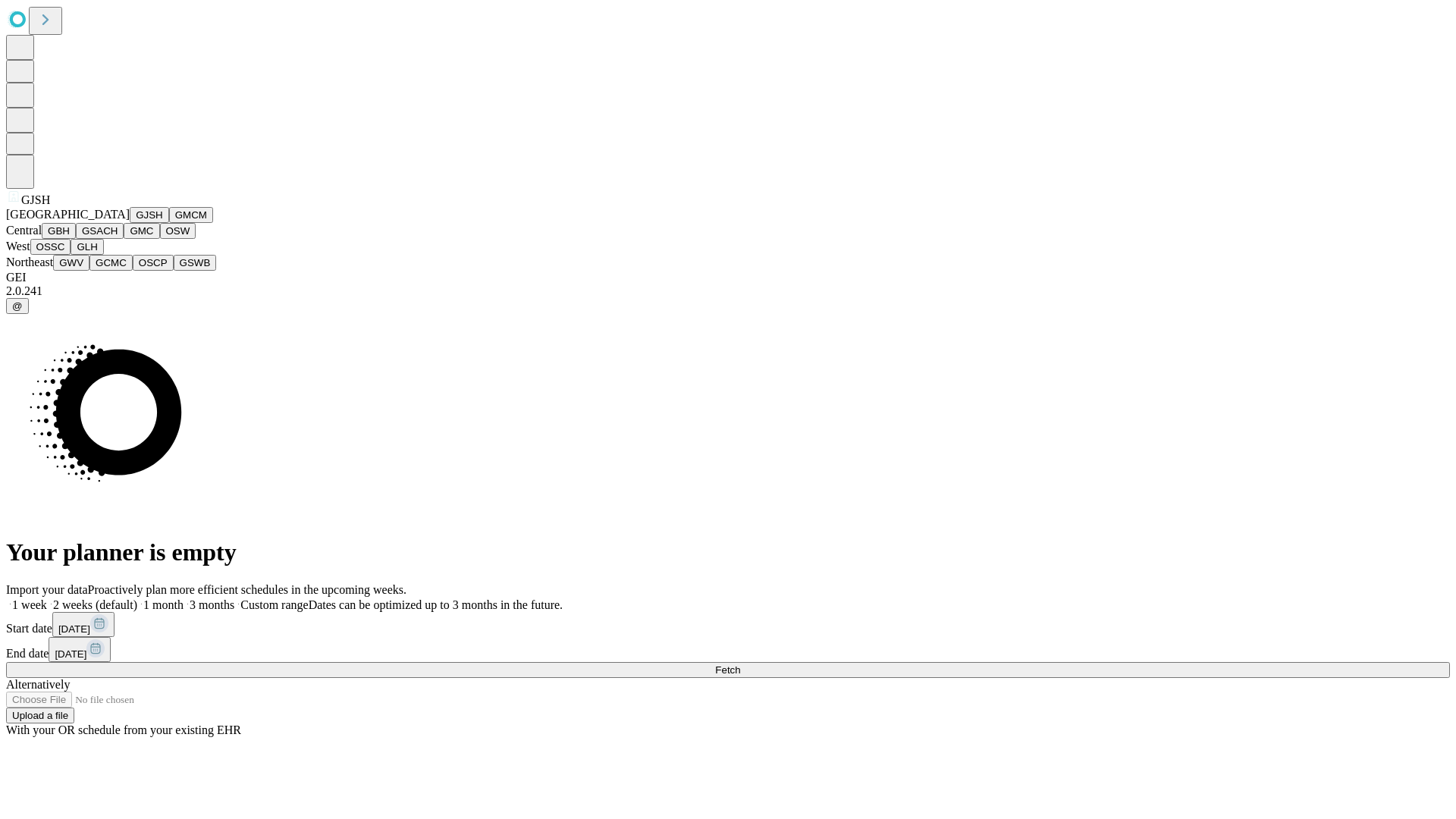
click at [129, 223] on button "GJSH" at bounding box center [149, 215] width 40 height 16
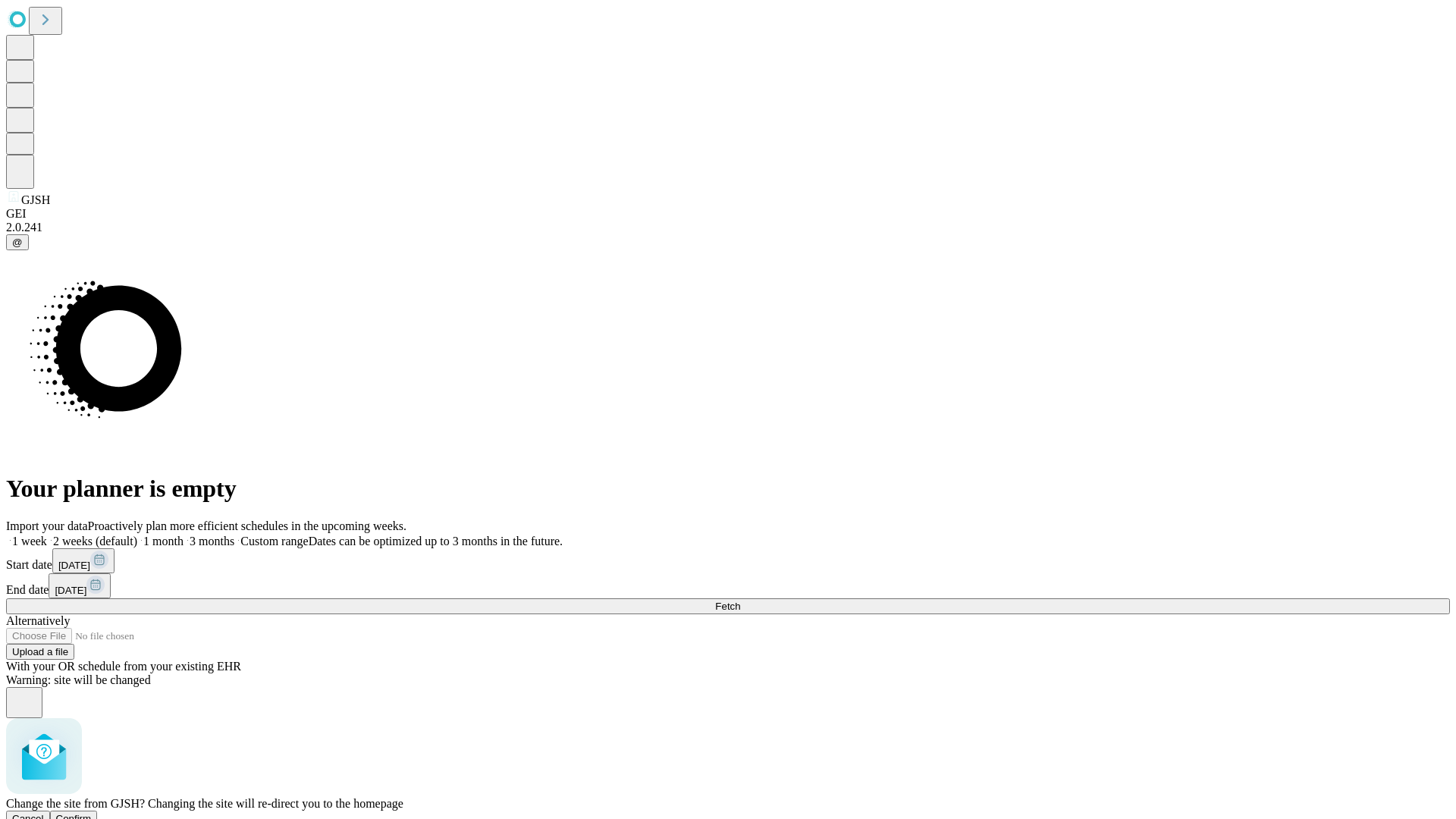
click at [92, 813] on span "Confirm" at bounding box center [74, 818] width 36 height 12
click at [137, 535] on label "2 weeks (default)" at bounding box center [92, 541] width 90 height 13
click at [740, 600] on span "Fetch" at bounding box center [727, 605] width 25 height 12
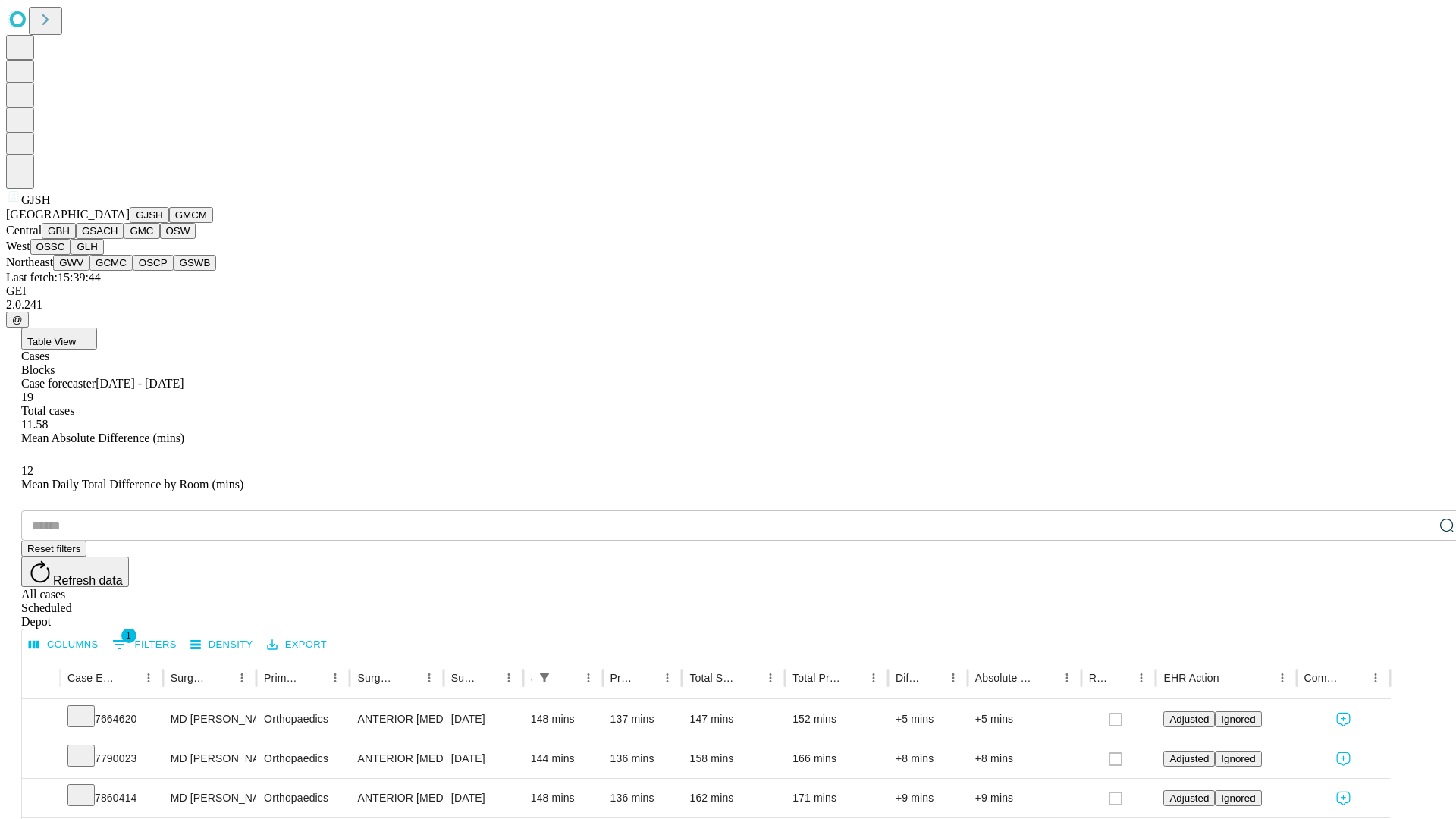
click at [169, 223] on button "GMCM" at bounding box center [191, 215] width 44 height 16
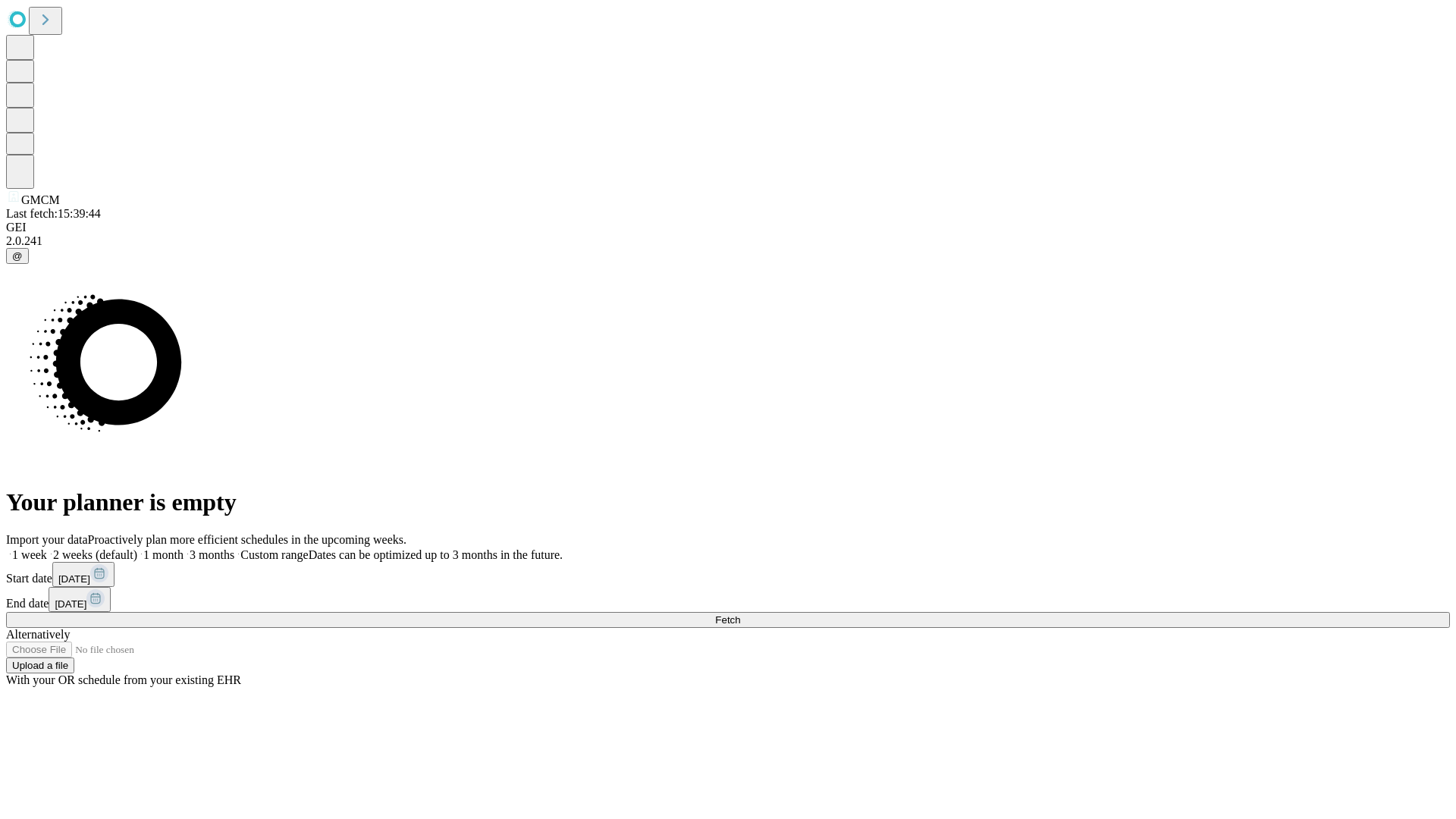
click at [137, 548] on label "2 weeks (default)" at bounding box center [92, 554] width 90 height 13
click at [740, 614] on span "Fetch" at bounding box center [727, 620] width 25 height 12
click at [137, 548] on label "2 weeks (default)" at bounding box center [92, 554] width 90 height 13
click at [740, 614] on span "Fetch" at bounding box center [727, 620] width 25 height 12
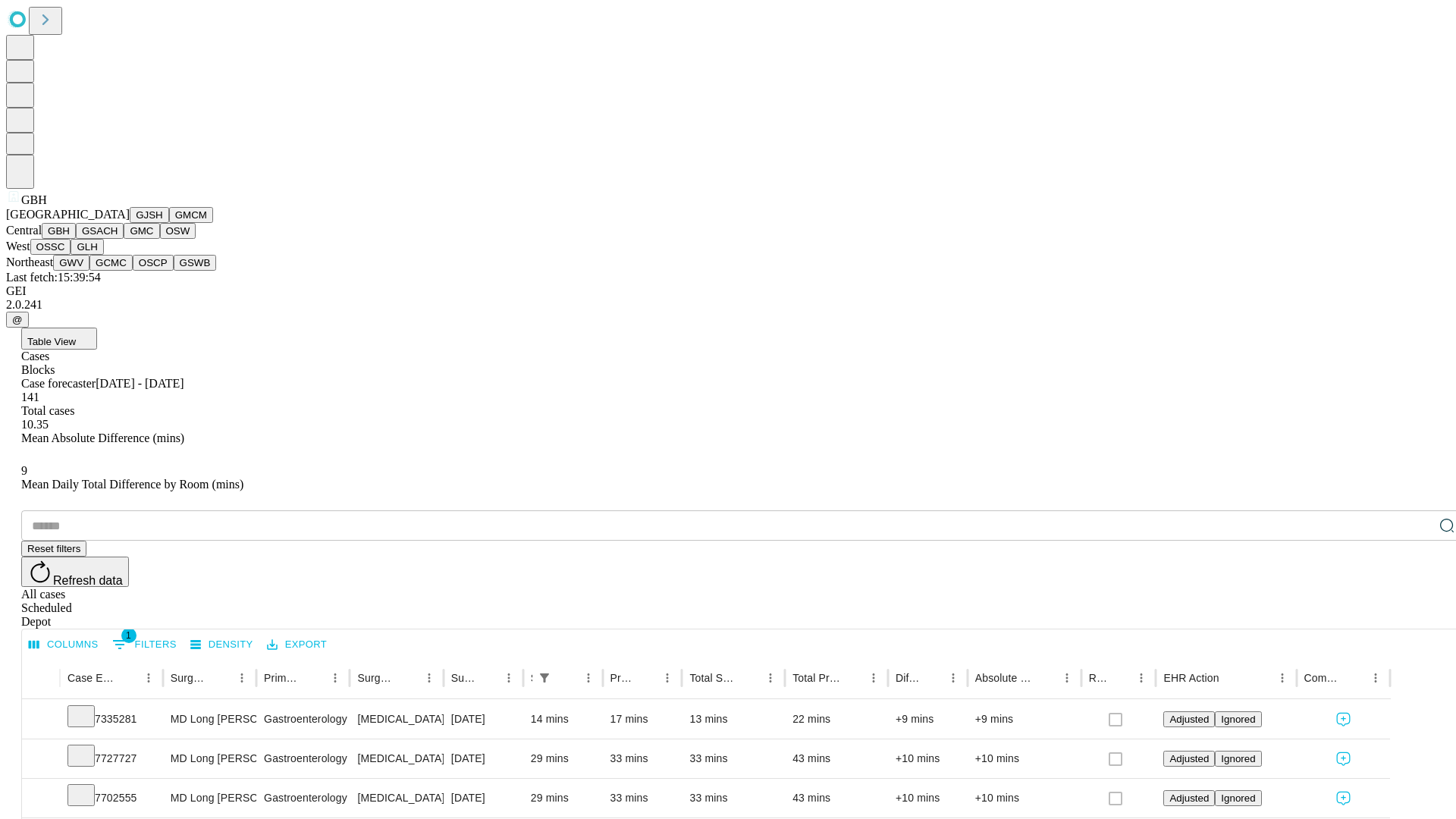
click at [118, 238] on button "GSACH" at bounding box center [99, 231] width 48 height 16
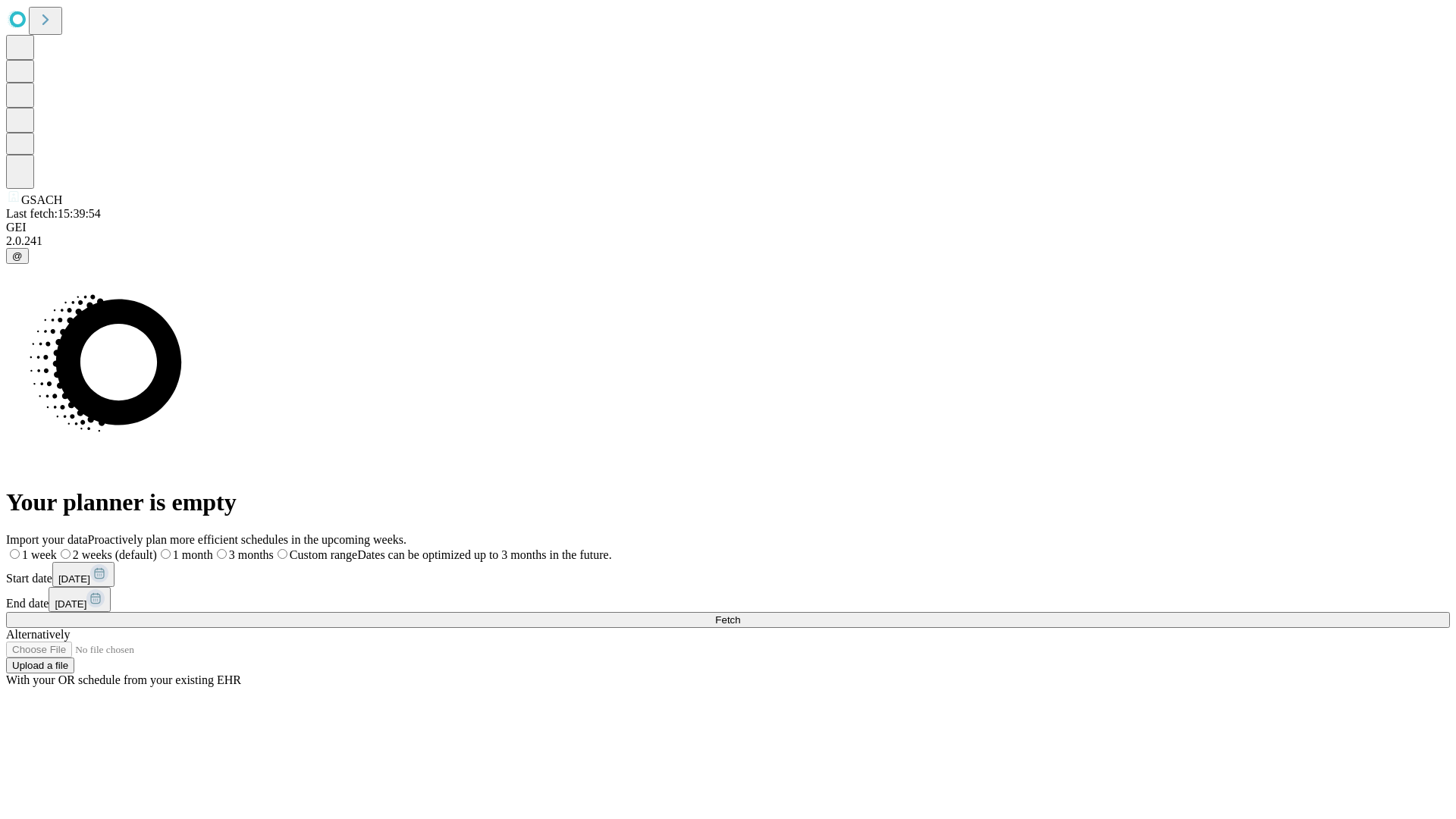
click at [740, 614] on span "Fetch" at bounding box center [727, 620] width 25 height 12
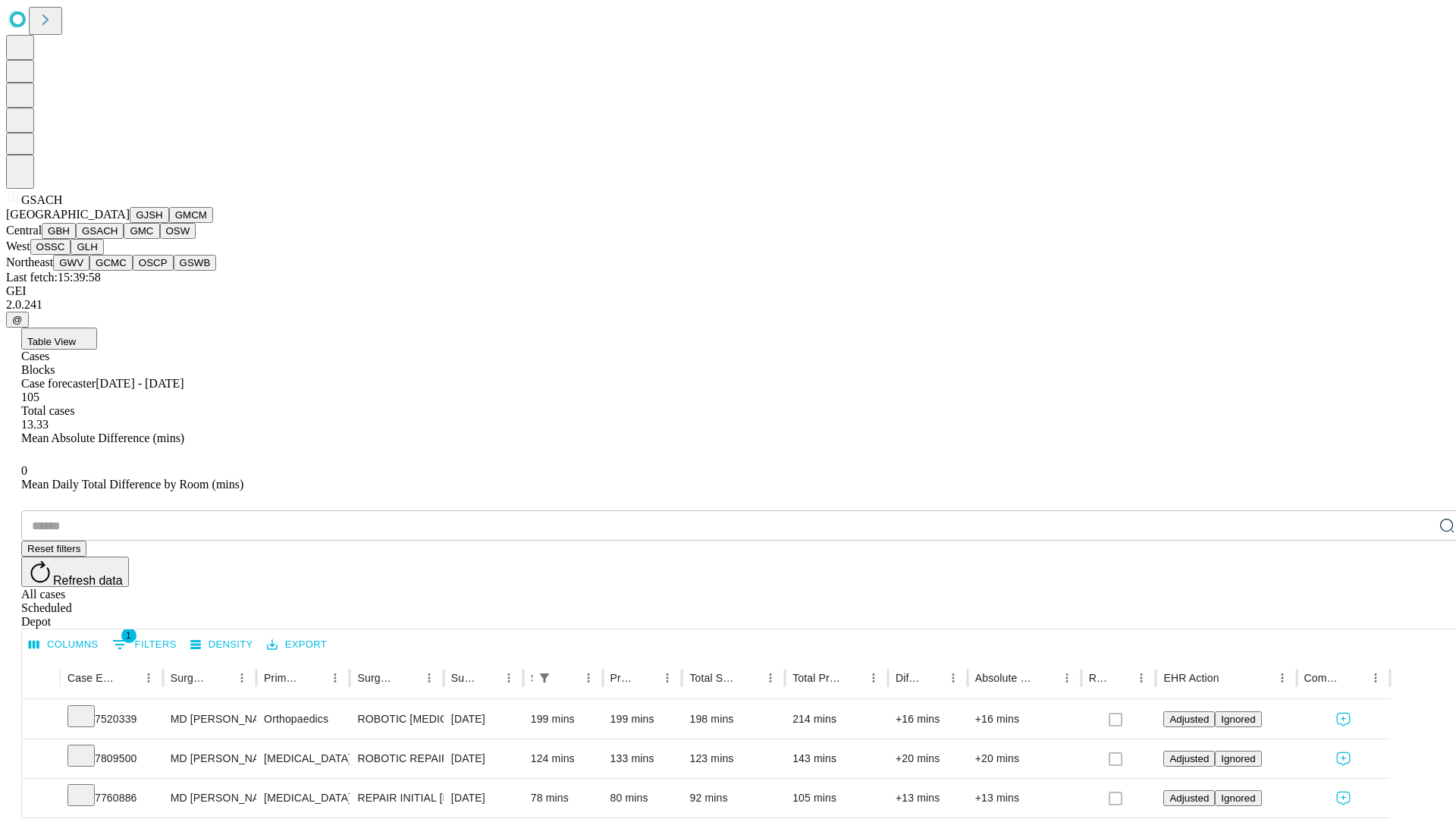
click at [124, 238] on button "GMC" at bounding box center [142, 231] width 36 height 16
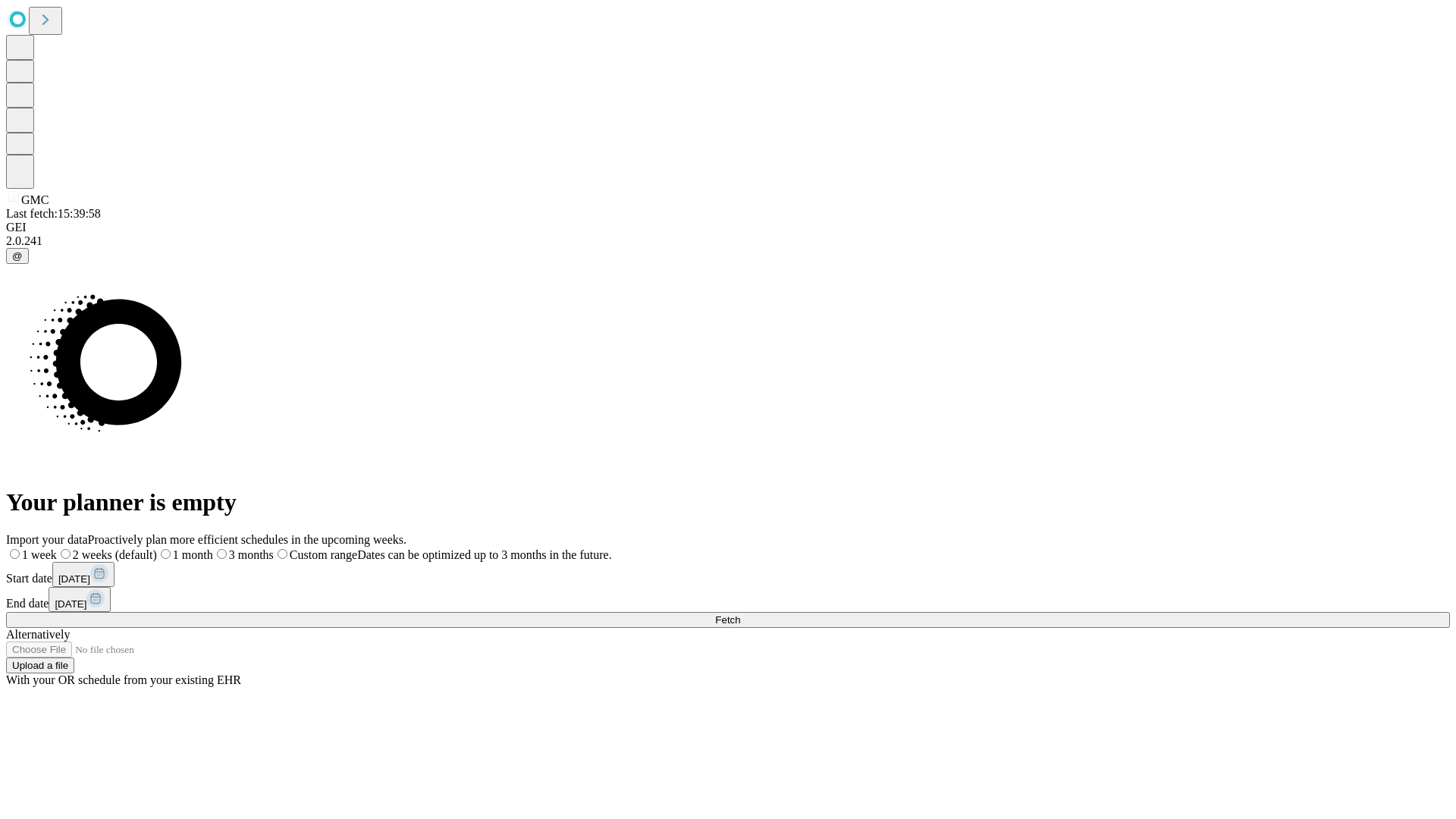
click at [157, 548] on label "2 weeks (default)" at bounding box center [107, 554] width 100 height 13
click at [740, 614] on span "Fetch" at bounding box center [727, 620] width 25 height 12
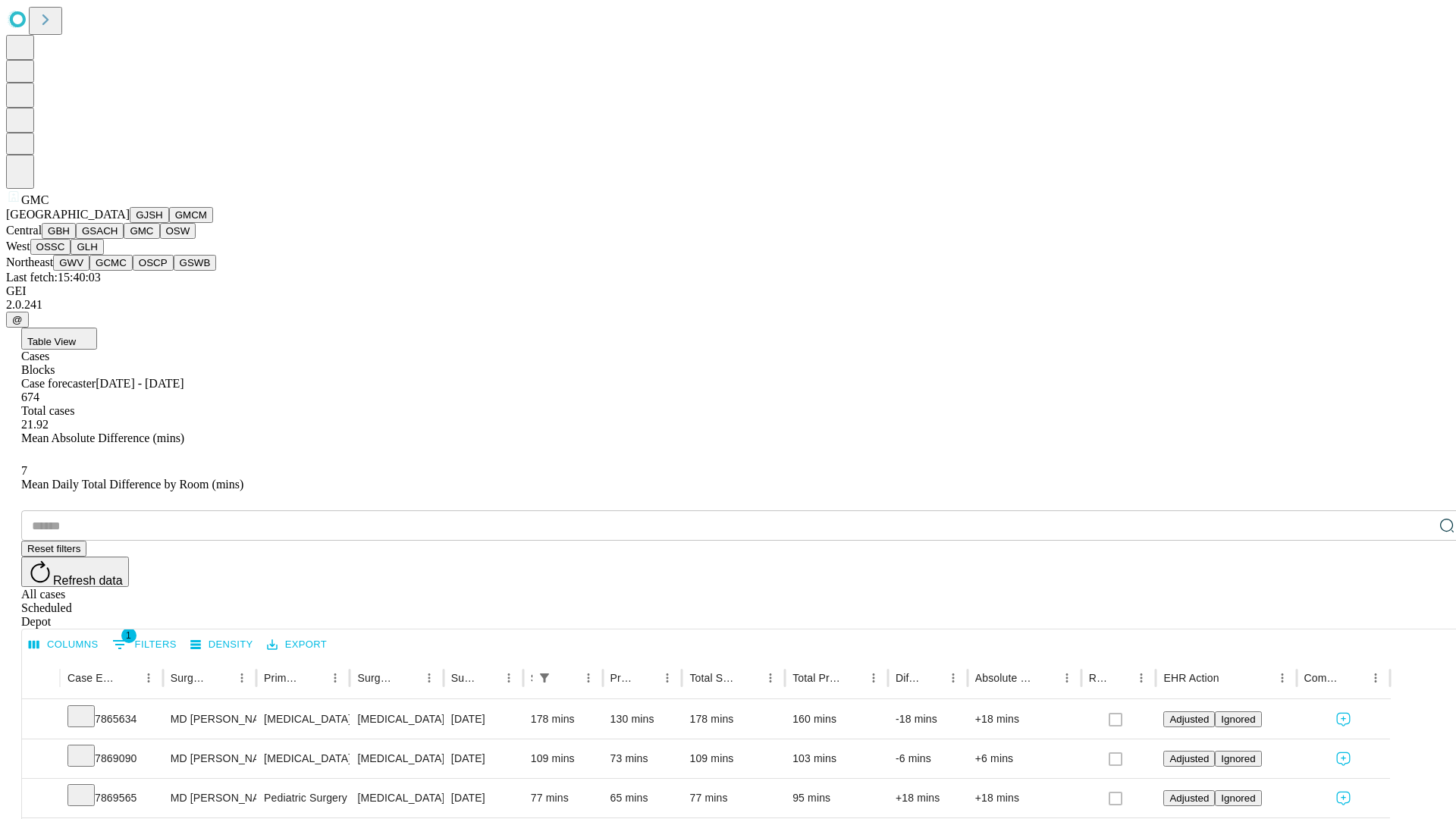
click at [160, 238] on button "OSW" at bounding box center [178, 231] width 37 height 16
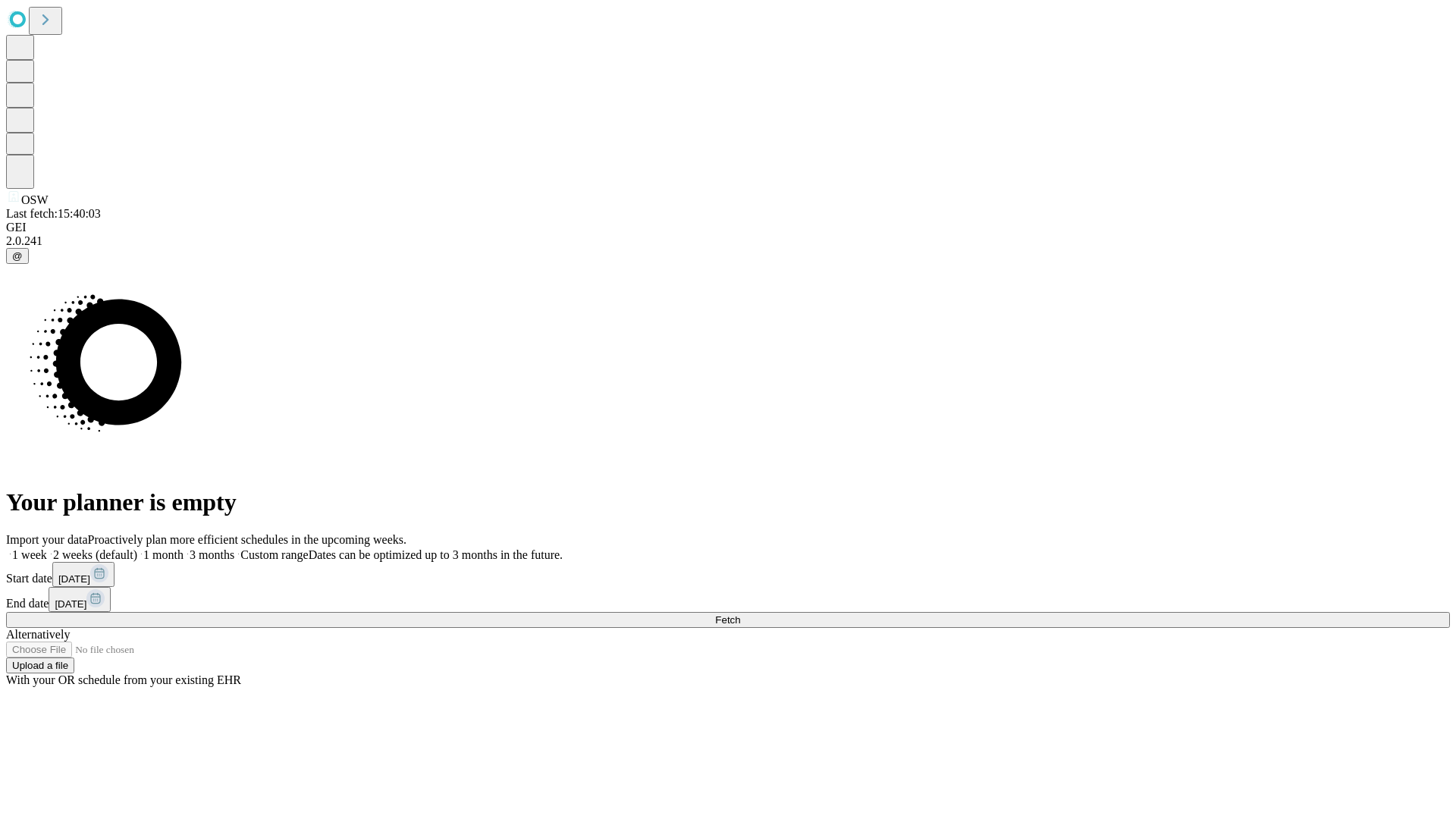
click at [137, 548] on label "2 weeks (default)" at bounding box center [92, 554] width 90 height 13
click at [740, 614] on span "Fetch" at bounding box center [727, 620] width 25 height 12
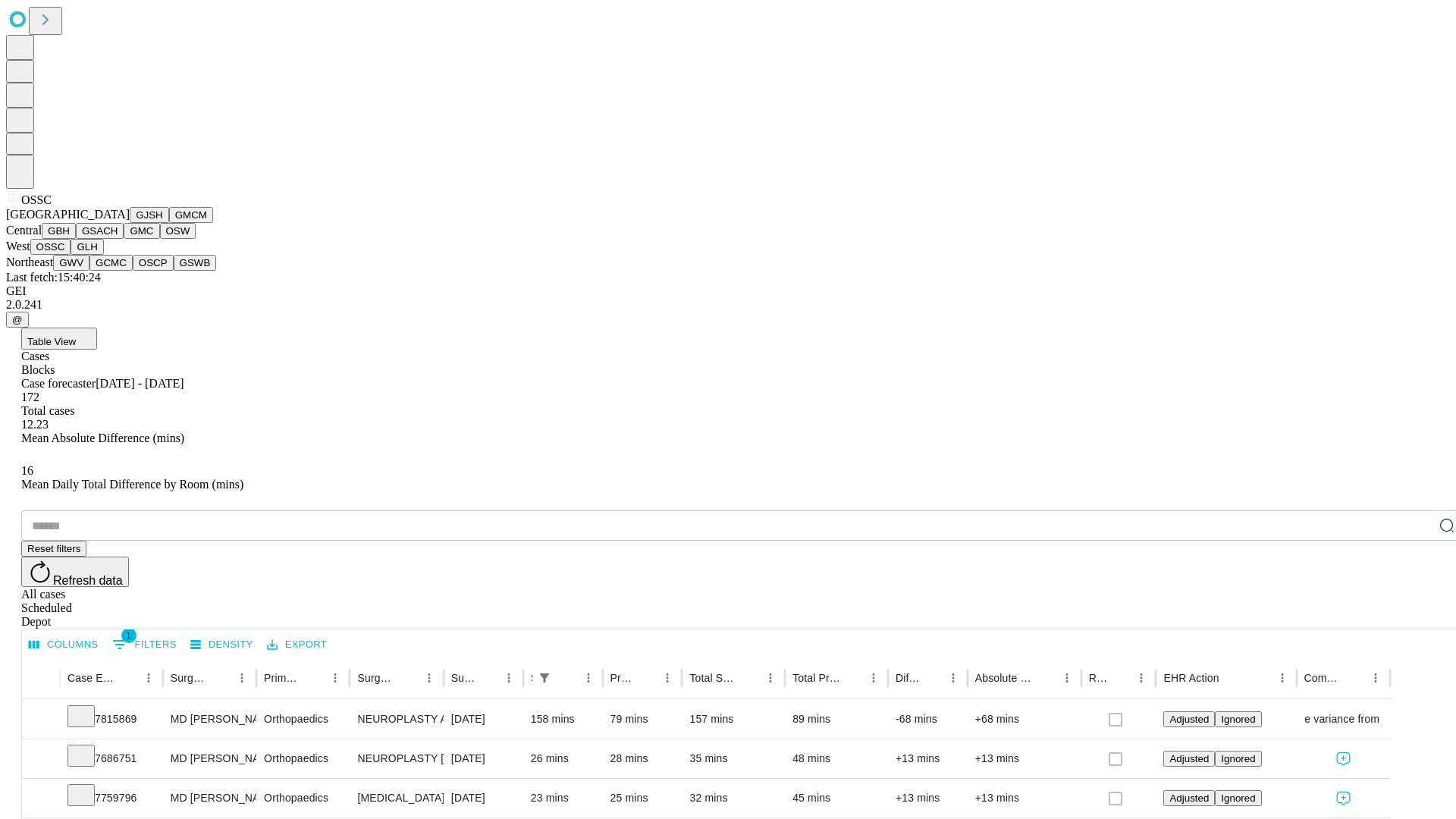
click at [103, 255] on button "GLH" at bounding box center [87, 246] width 33 height 16
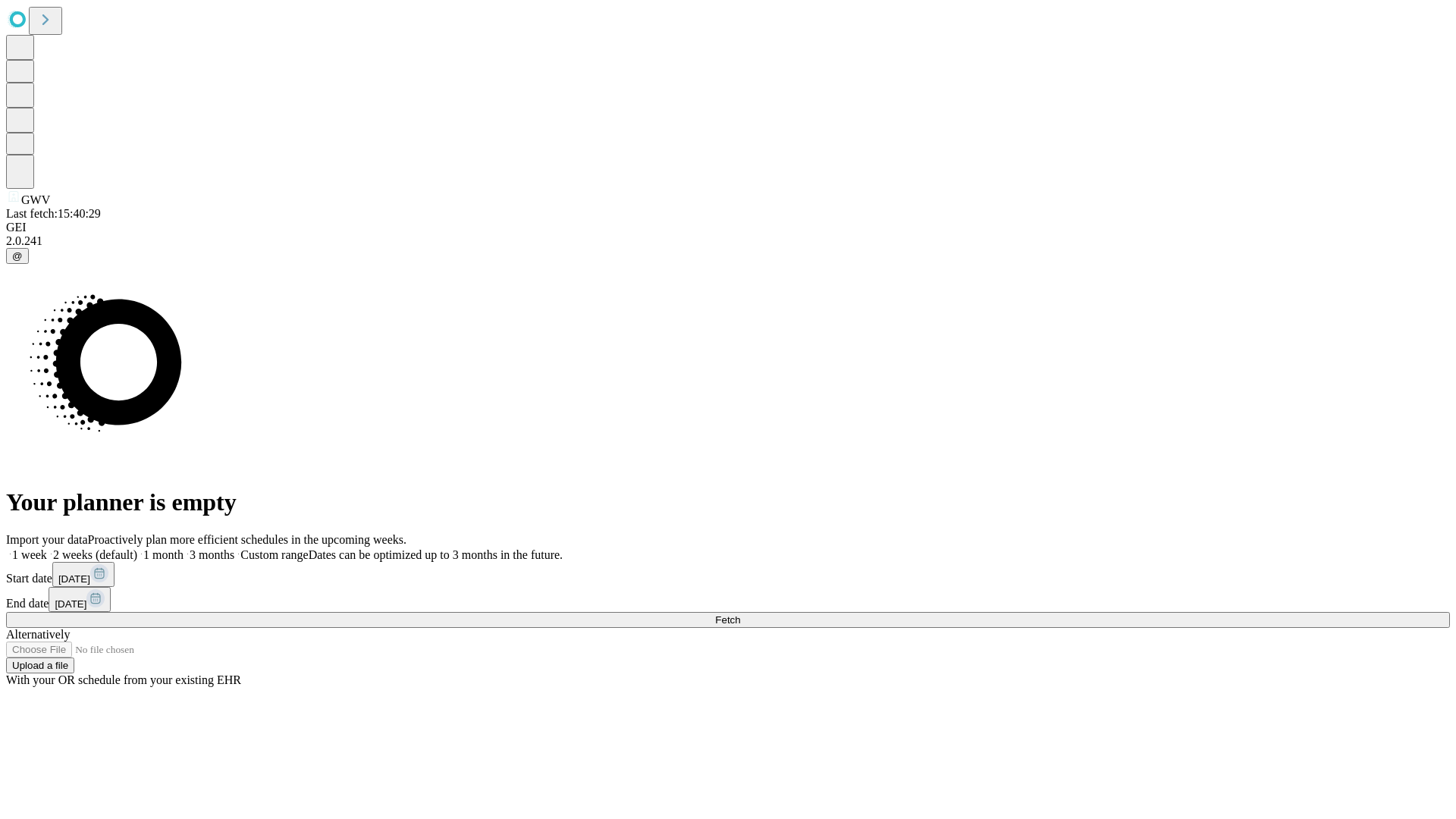
click at [137, 548] on label "2 weeks (default)" at bounding box center [92, 554] width 90 height 13
click at [740, 614] on span "Fetch" at bounding box center [727, 620] width 25 height 12
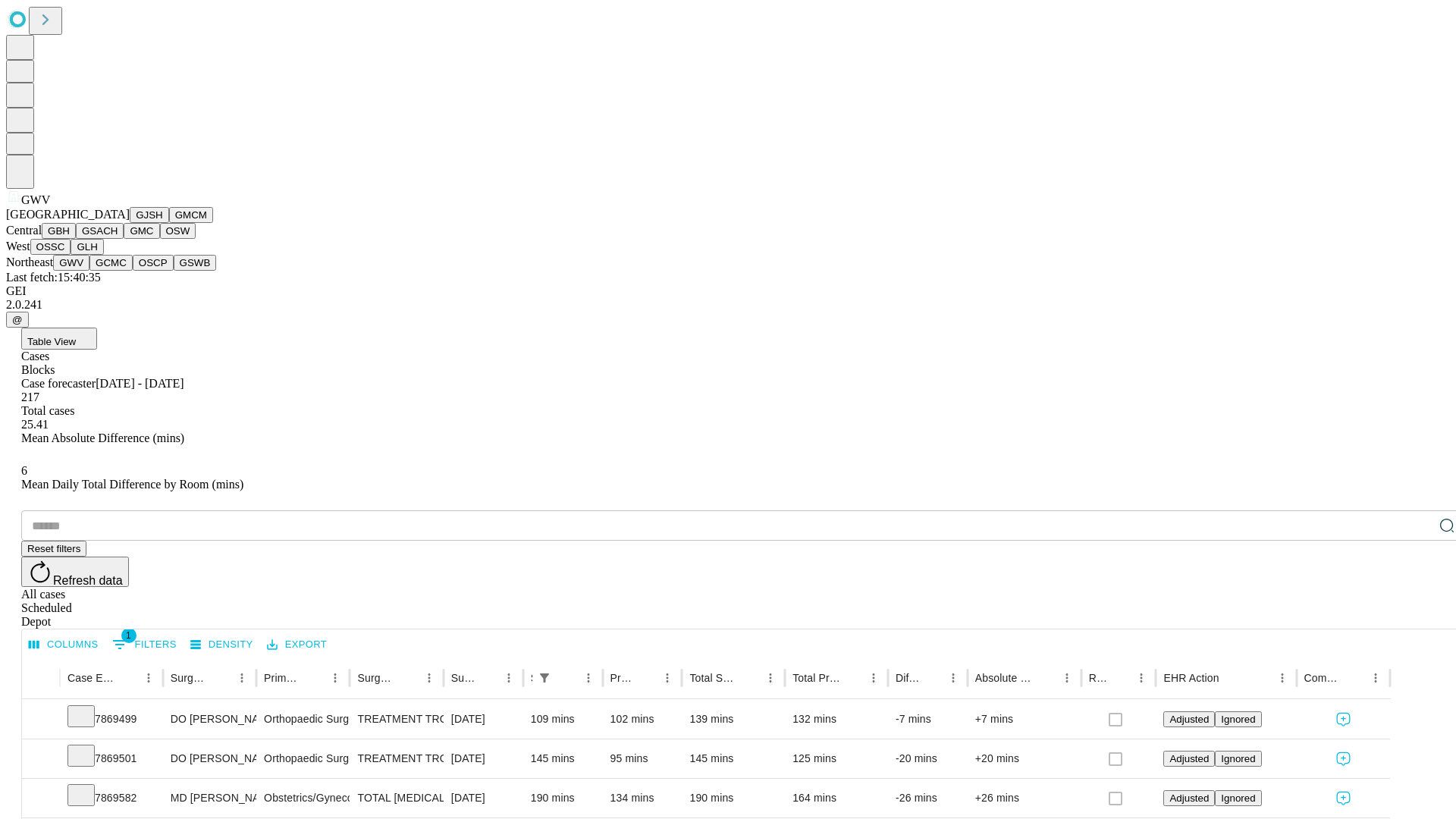
click at [118, 270] on button "GCMC" at bounding box center [111, 263] width 43 height 16
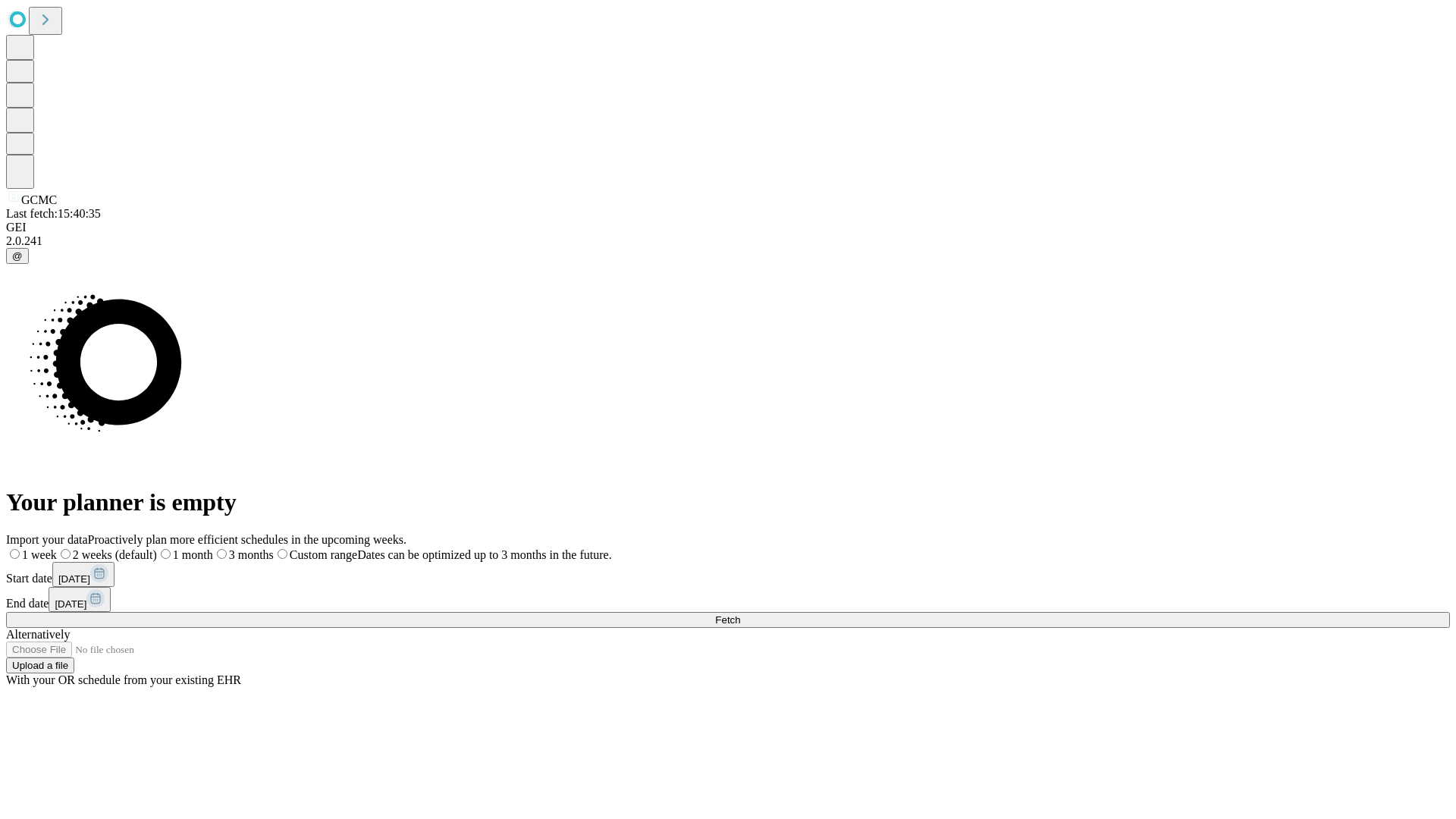
click at [157, 548] on label "2 weeks (default)" at bounding box center [107, 554] width 100 height 13
click at [740, 614] on span "Fetch" at bounding box center [727, 620] width 25 height 12
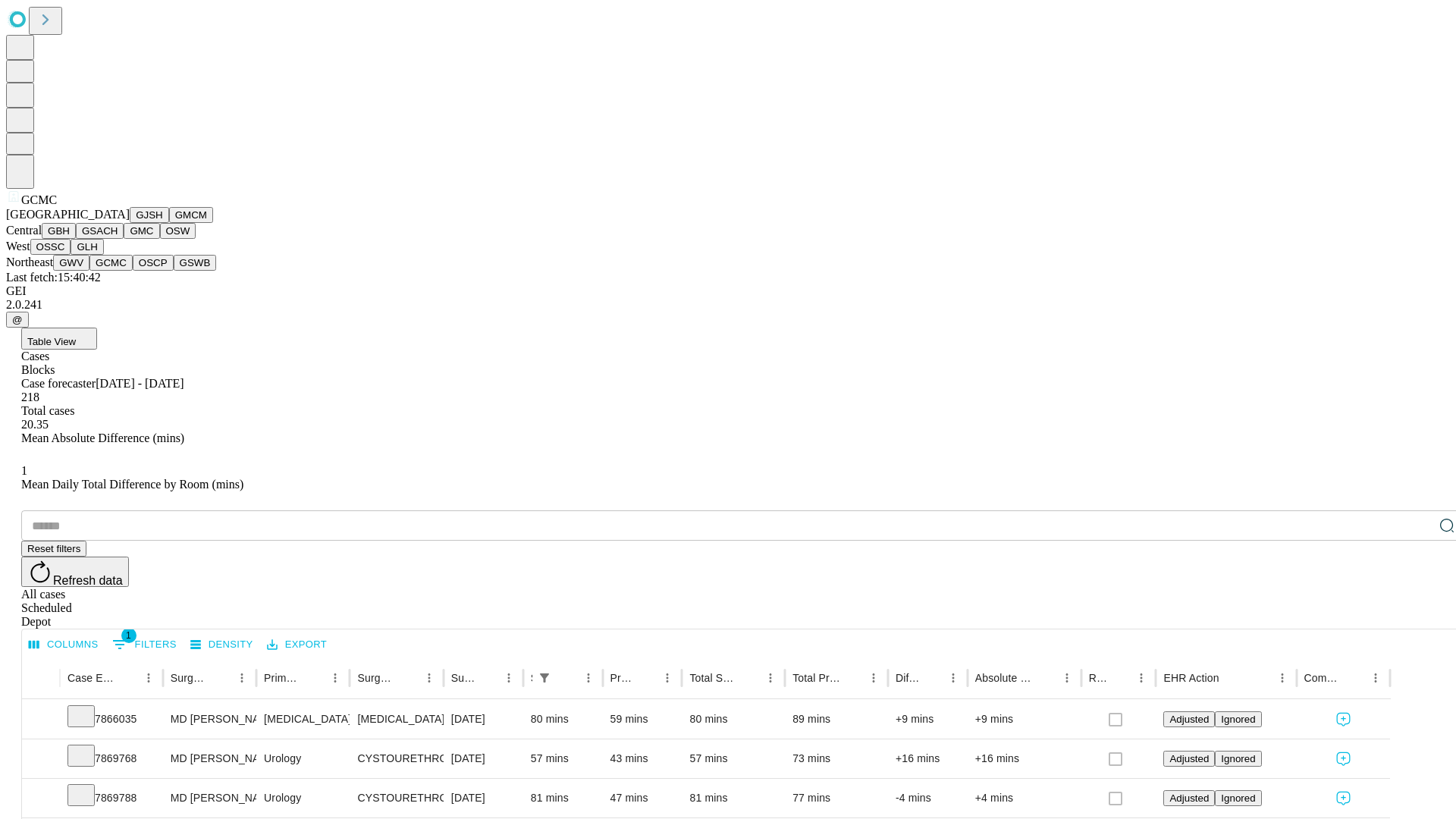
click at [133, 270] on button "OSCP" at bounding box center [153, 263] width 41 height 16
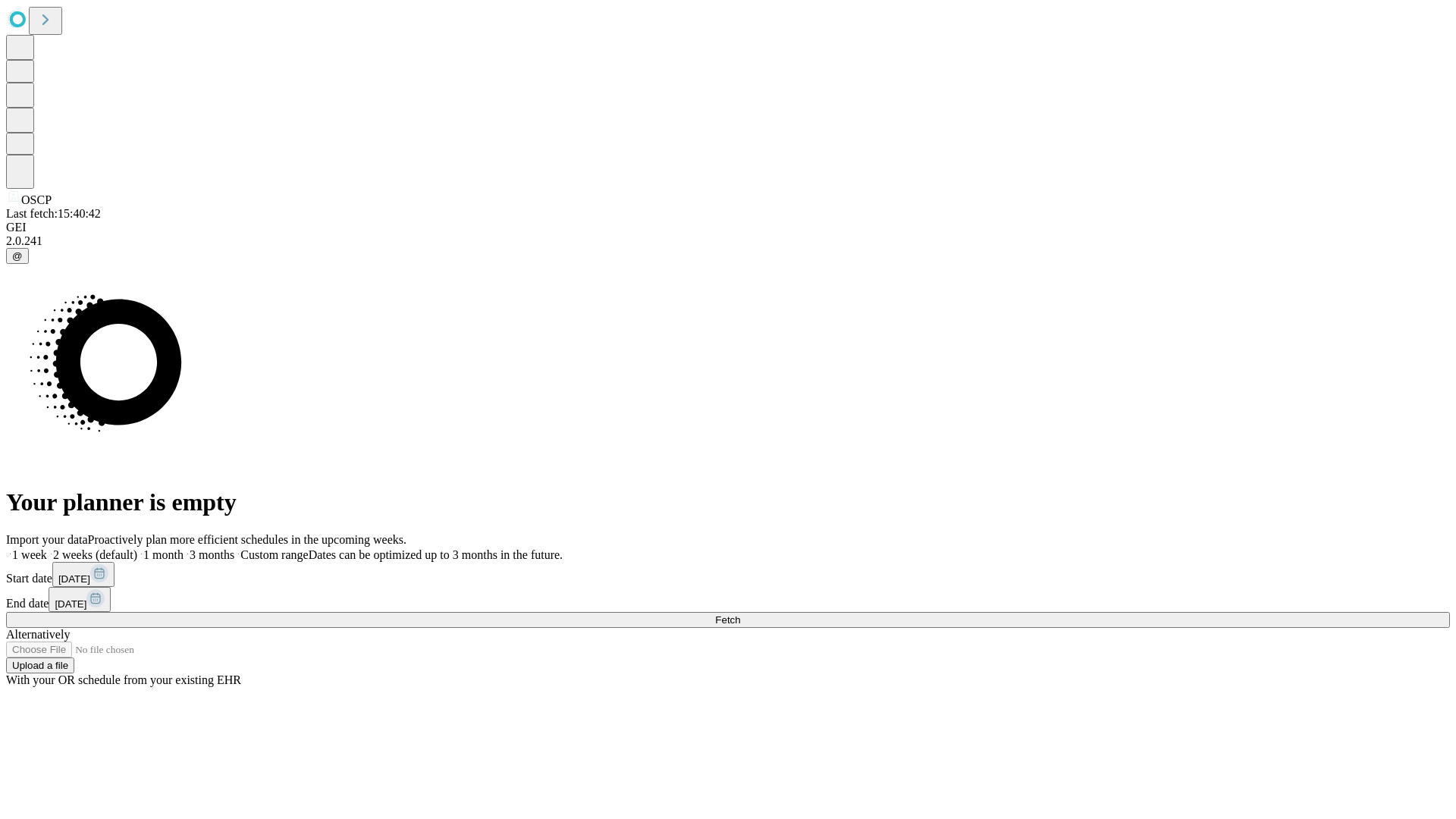
click at [137, 548] on label "2 weeks (default)" at bounding box center [92, 554] width 90 height 13
click at [740, 614] on span "Fetch" at bounding box center [727, 620] width 25 height 12
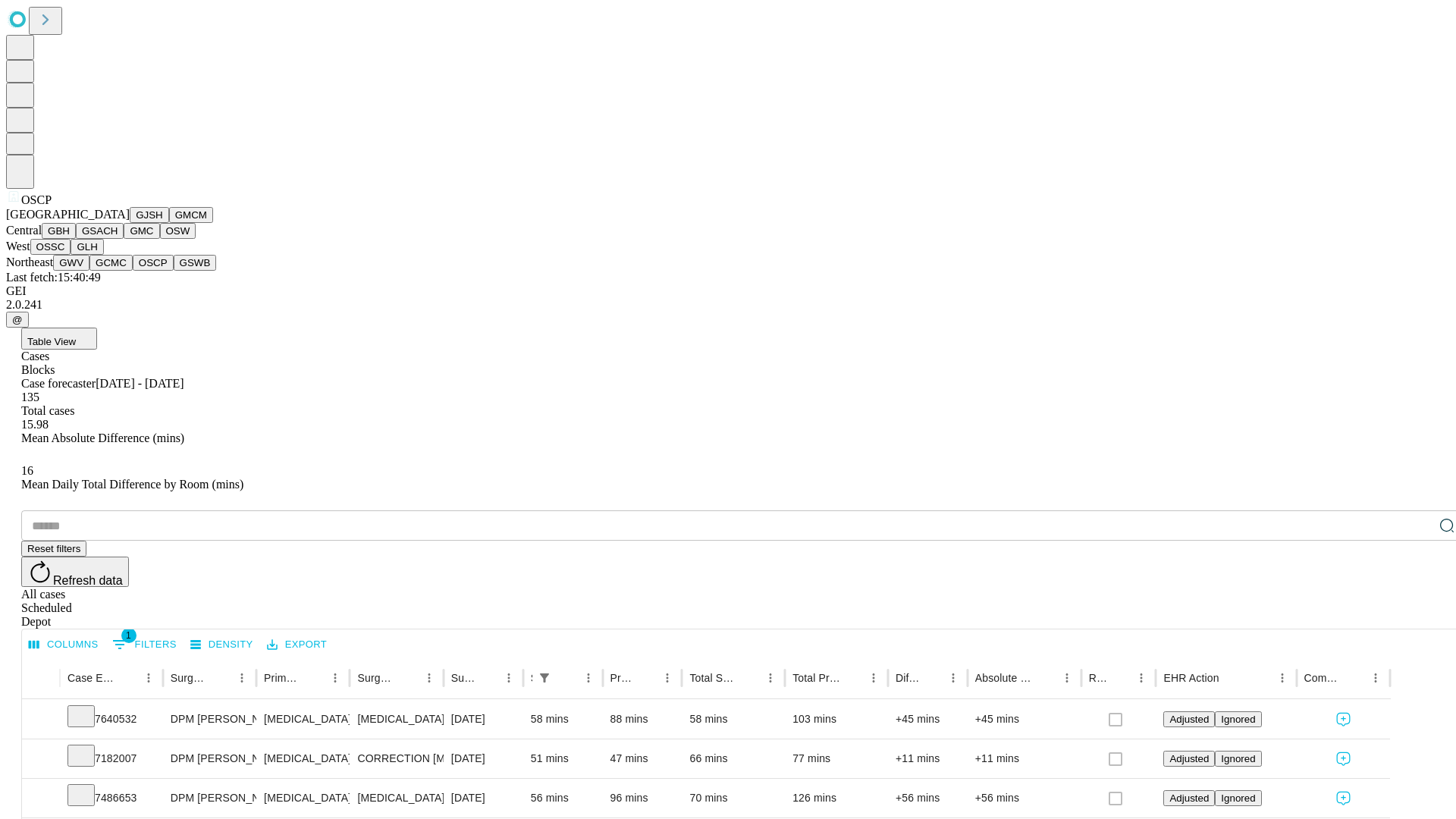
click at [174, 270] on button "GSWB" at bounding box center [195, 263] width 43 height 16
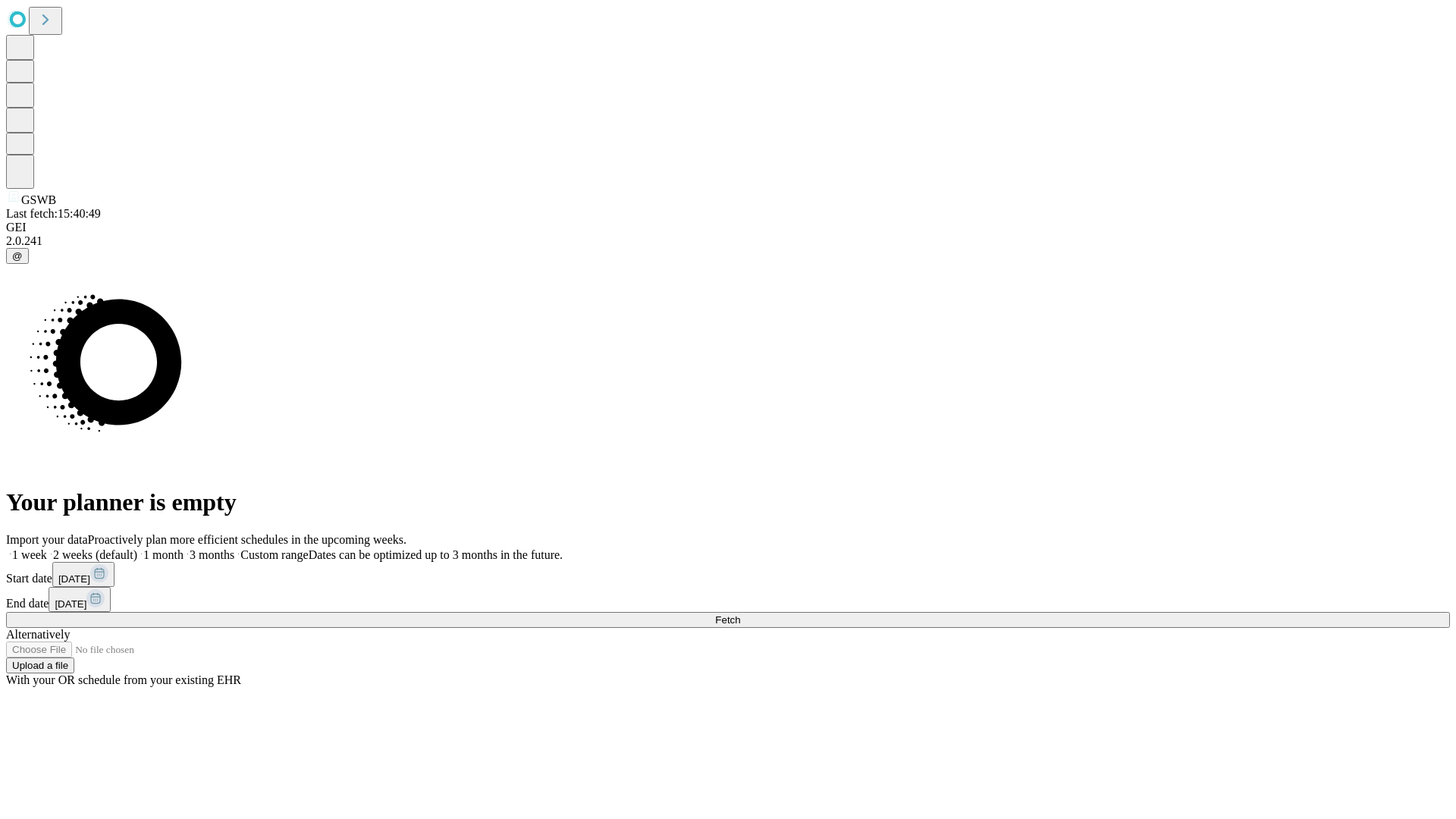
click at [137, 548] on label "2 weeks (default)" at bounding box center [92, 554] width 90 height 13
click at [740, 614] on span "Fetch" at bounding box center [727, 620] width 25 height 12
